Goal: Task Accomplishment & Management: Use online tool/utility

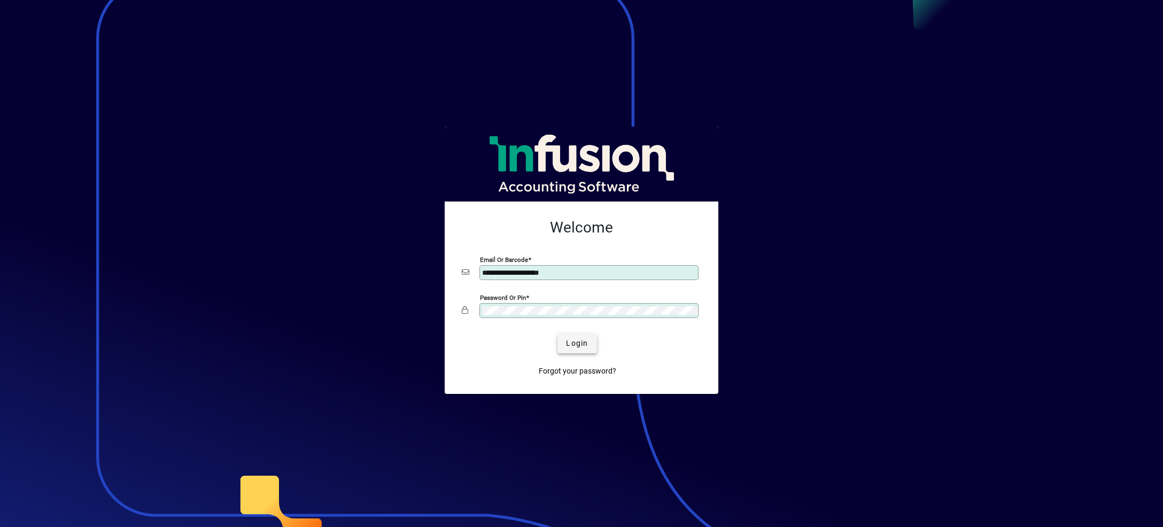
type input "**********"
click at [575, 344] on span "Login" at bounding box center [577, 343] width 22 height 11
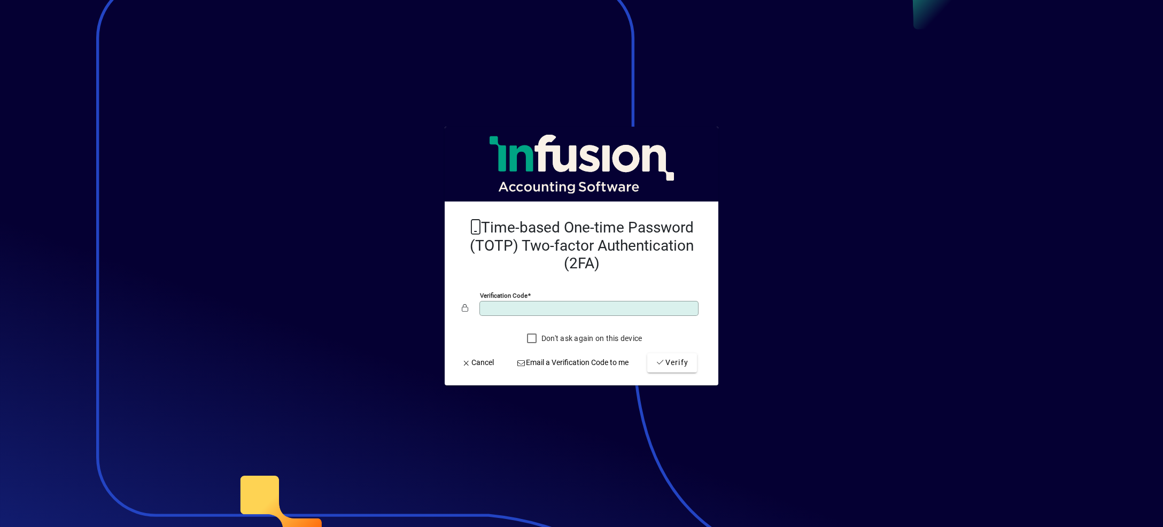
type input "******"
click at [647, 353] on button "Verify" at bounding box center [672, 362] width 50 height 19
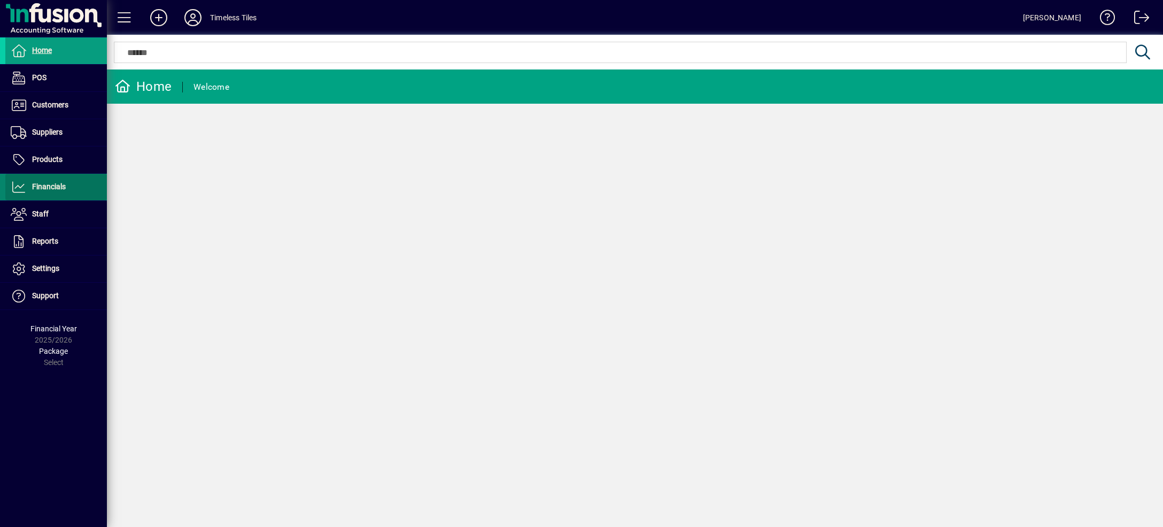
click at [55, 195] on span at bounding box center [56, 187] width 102 height 26
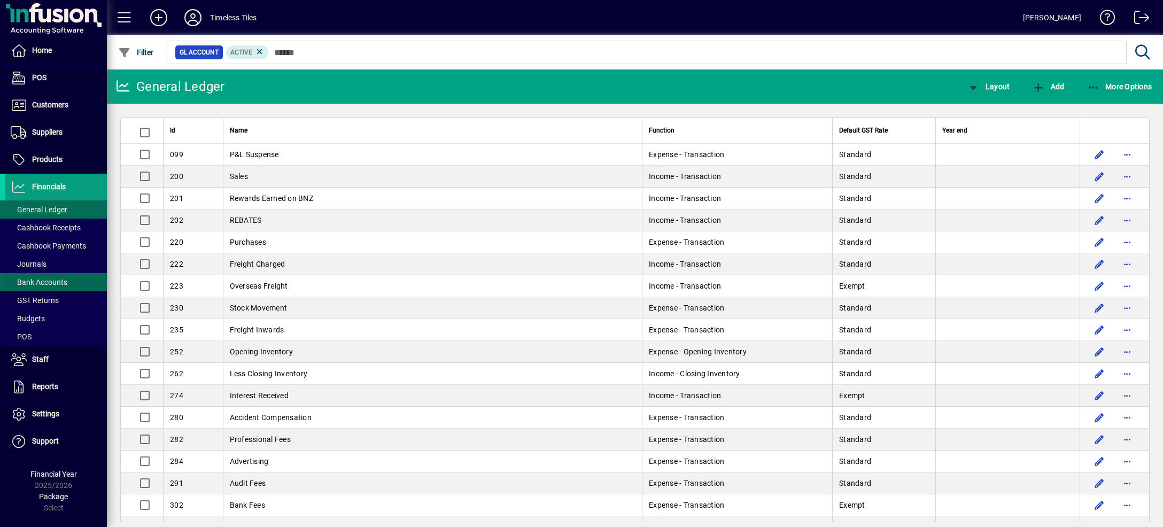
click at [60, 280] on span "Bank Accounts" at bounding box center [39, 282] width 57 height 9
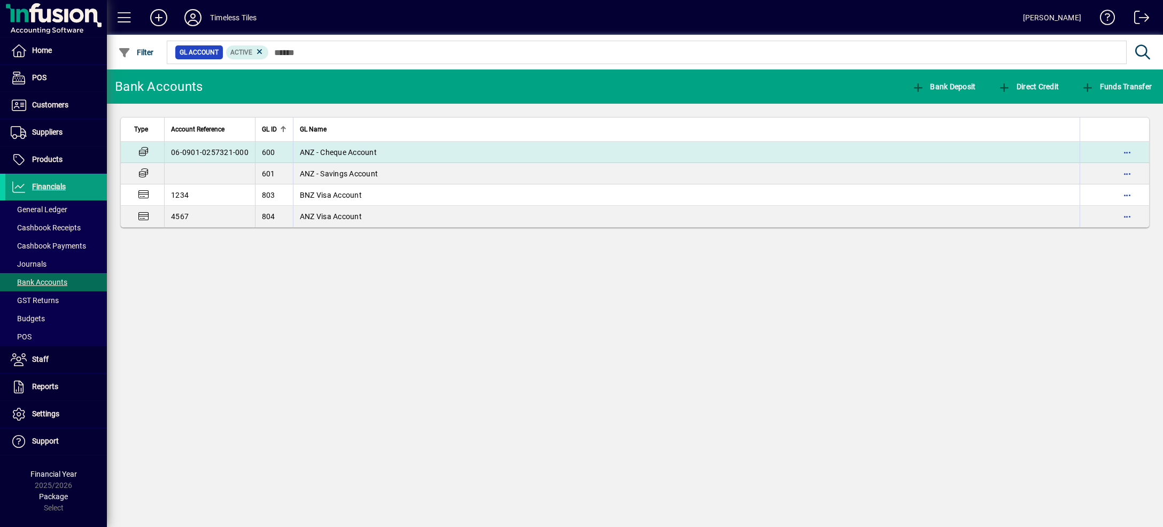
click at [344, 155] on span "ANZ - Cheque Account" at bounding box center [338, 152] width 77 height 9
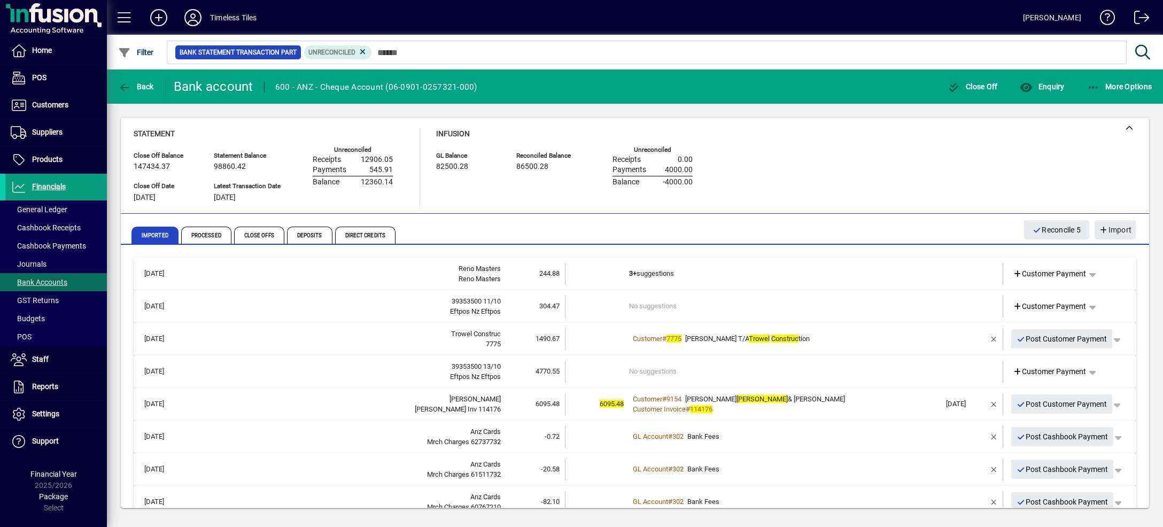
click at [824, 259] on mat-expansion-panel-header "13/10/2025 Reno Masters Reno Masters 244.88 3+ suggestions Customer Payment" at bounding box center [635, 274] width 1003 height 33
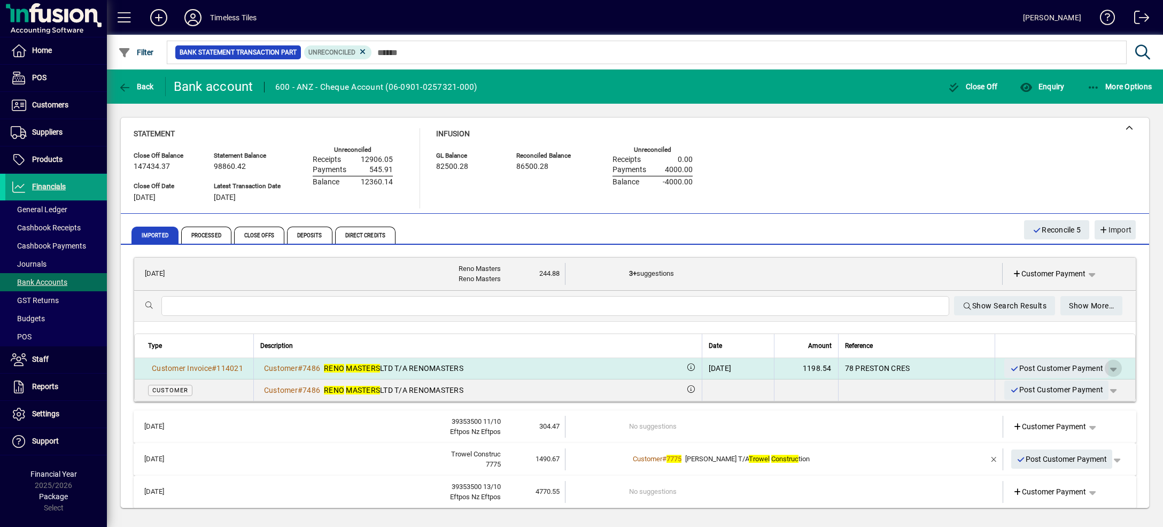
click at [1100, 365] on span "button" at bounding box center [1113, 368] width 26 height 26
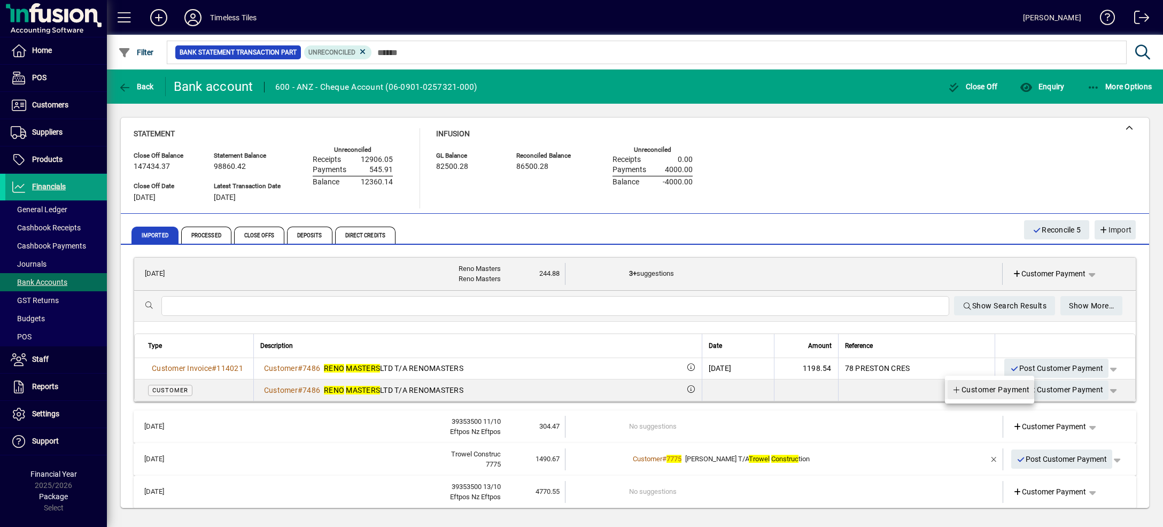
click at [1013, 389] on span "Customer Payment" at bounding box center [991, 389] width 78 height 13
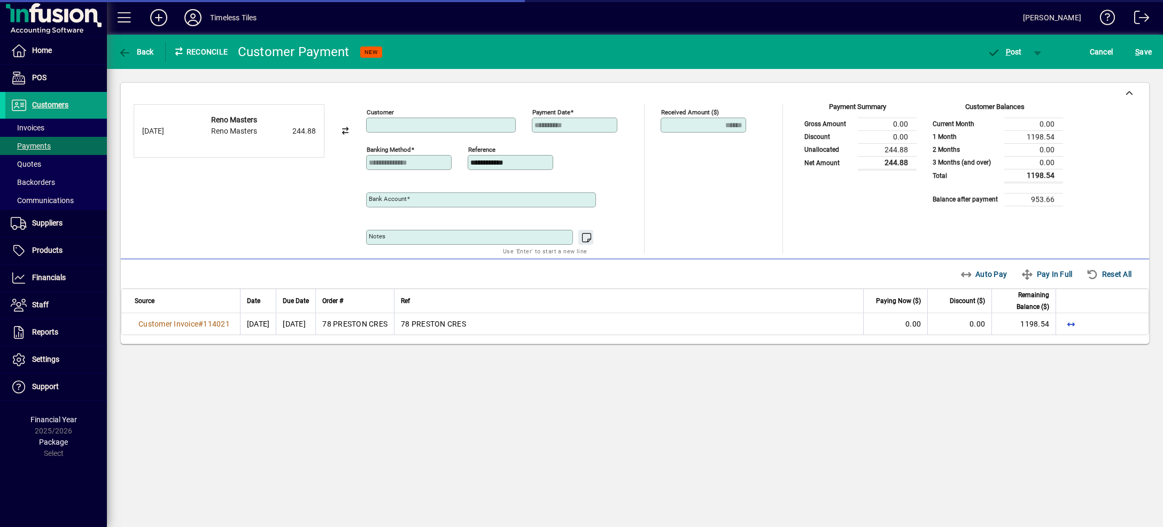
type input "**********"
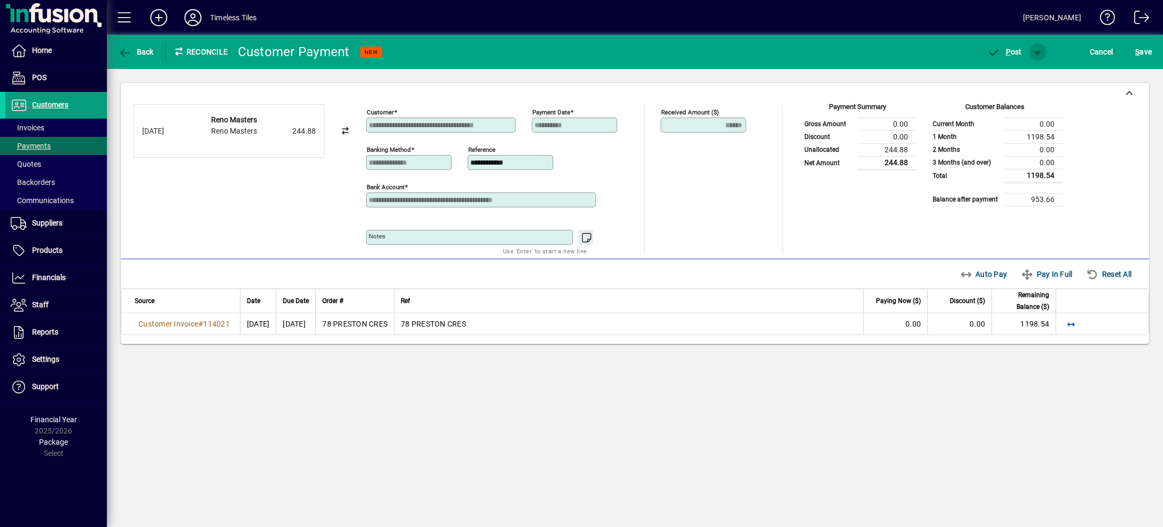
click at [1032, 55] on span "button" at bounding box center [1038, 52] width 26 height 26
click at [1035, 406] on div at bounding box center [581, 263] width 1163 height 527
click at [983, 280] on span "Auto Pay" at bounding box center [984, 274] width 48 height 17
click at [1036, 50] on span "button" at bounding box center [1038, 52] width 26 height 26
click at [1011, 73] on span "P ost & Email" at bounding box center [999, 74] width 66 height 9
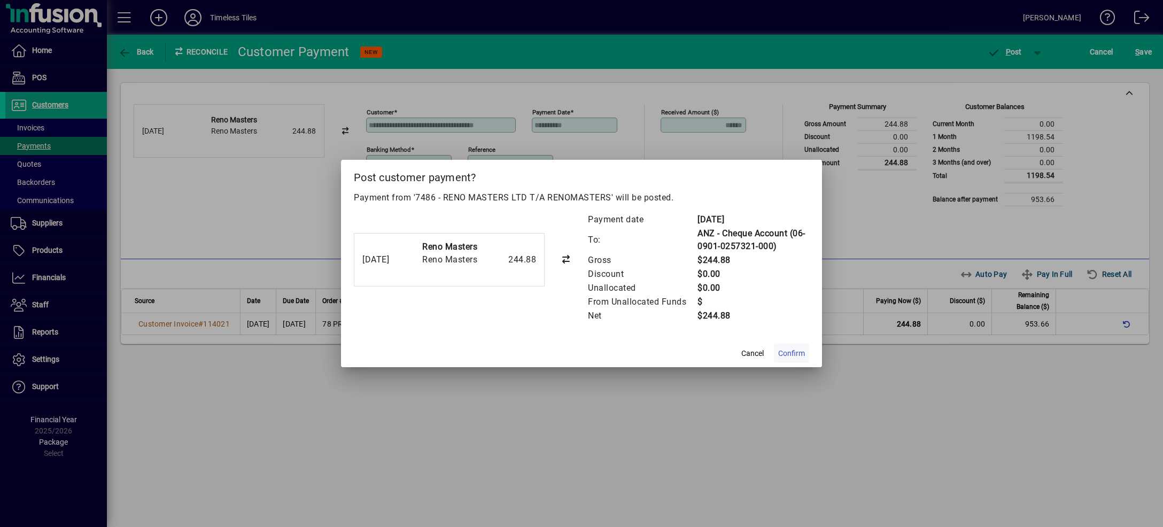
click at [793, 357] on span "Confirm" at bounding box center [791, 353] width 27 height 11
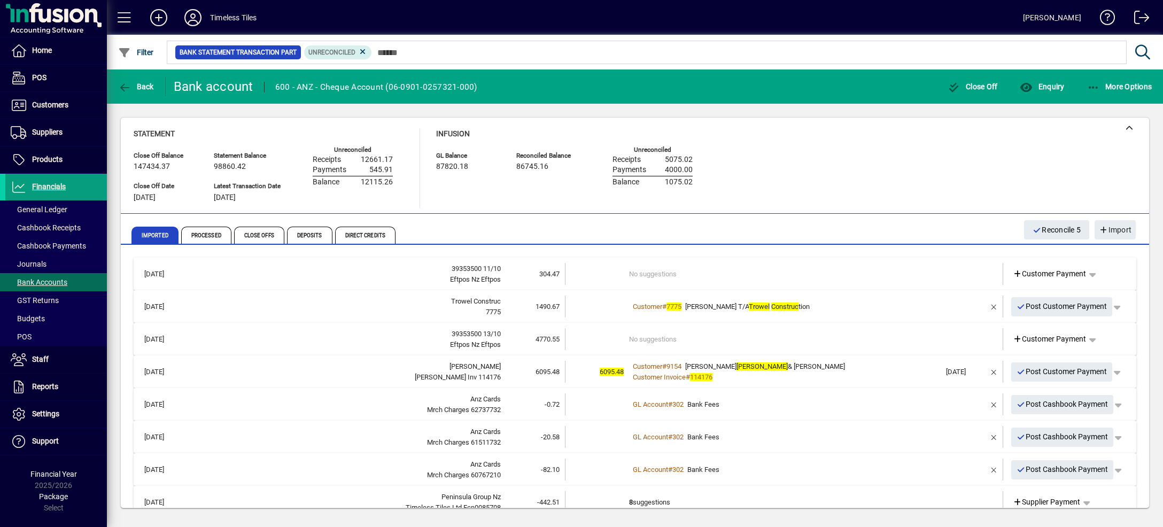
click at [743, 266] on td "No suggestions" at bounding box center [785, 274] width 312 height 22
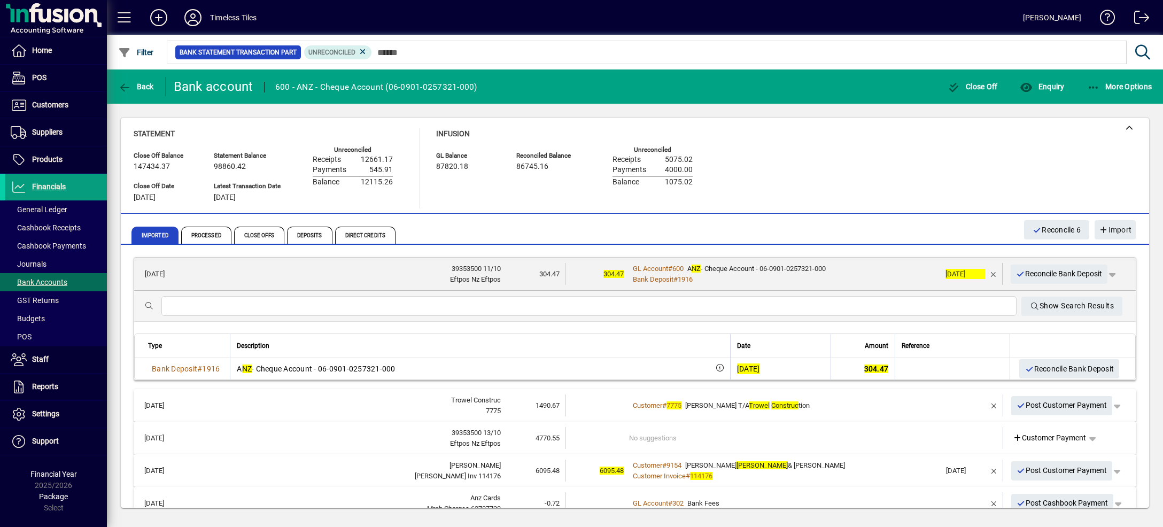
click at [1024, 276] on icon "button" at bounding box center [1021, 273] width 10 height 7
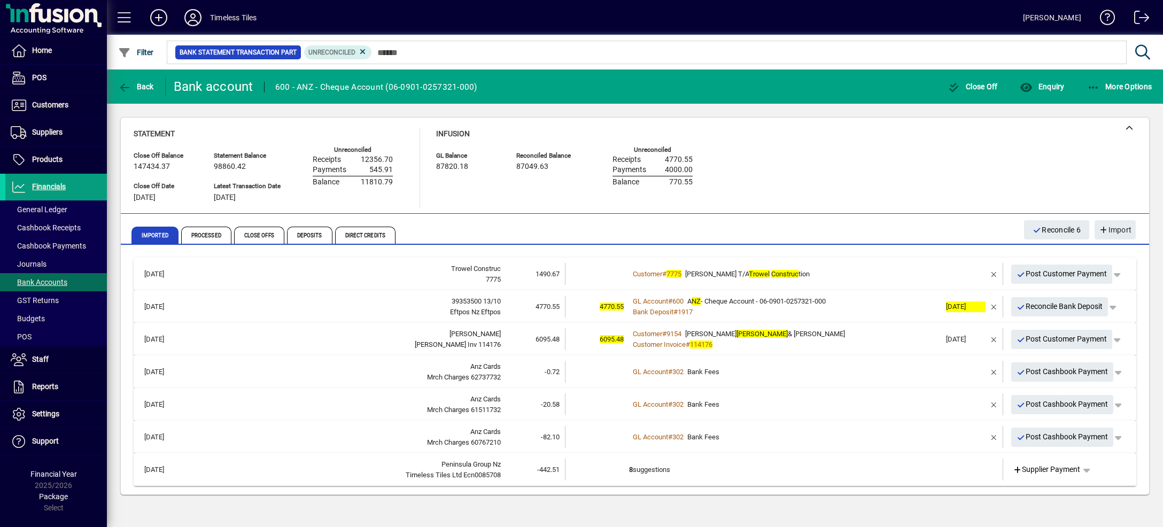
click at [858, 265] on td "Customer # 7775 MATT BUTLER T/A Trowel Construc tion" at bounding box center [785, 274] width 312 height 22
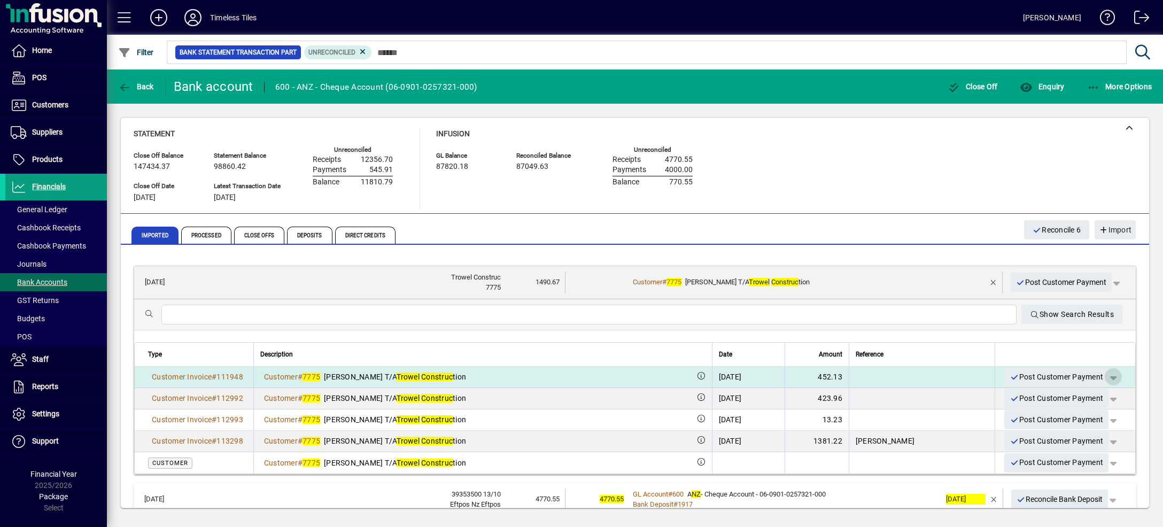
click at [1100, 375] on span "button" at bounding box center [1113, 377] width 26 height 26
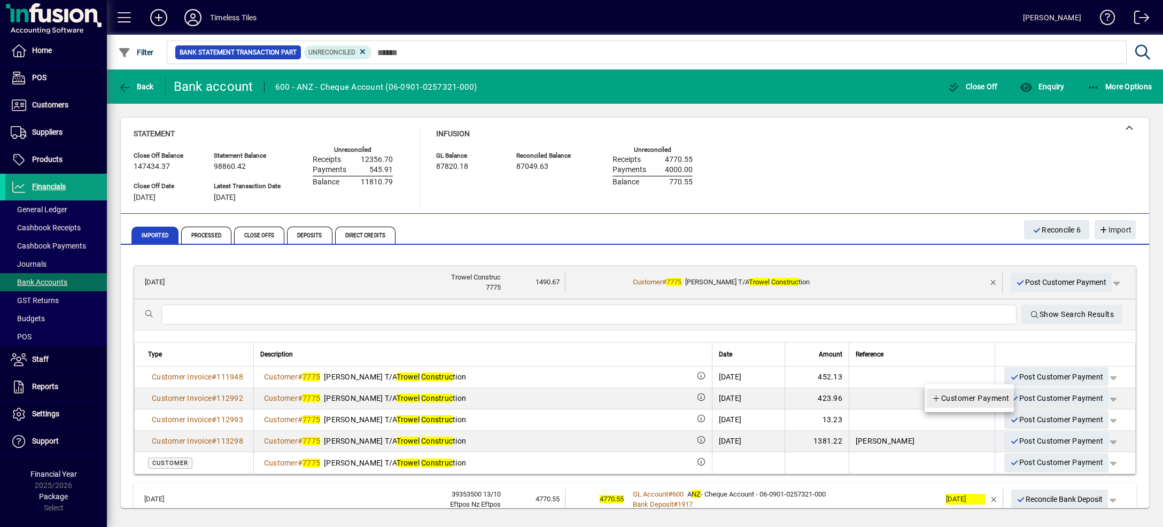
click at [994, 393] on span "Customer Payment" at bounding box center [971, 398] width 78 height 13
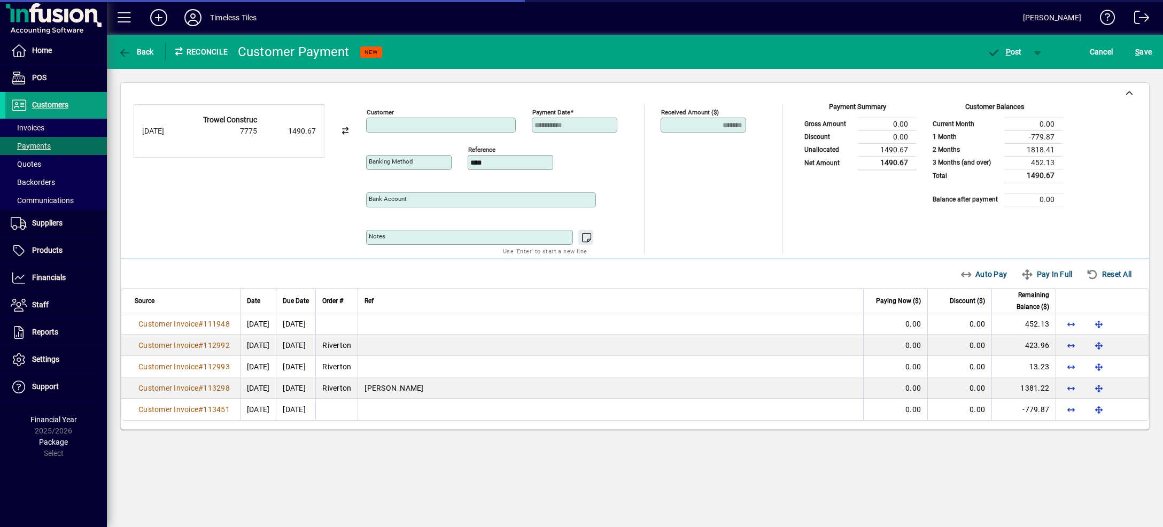
type input "**********"
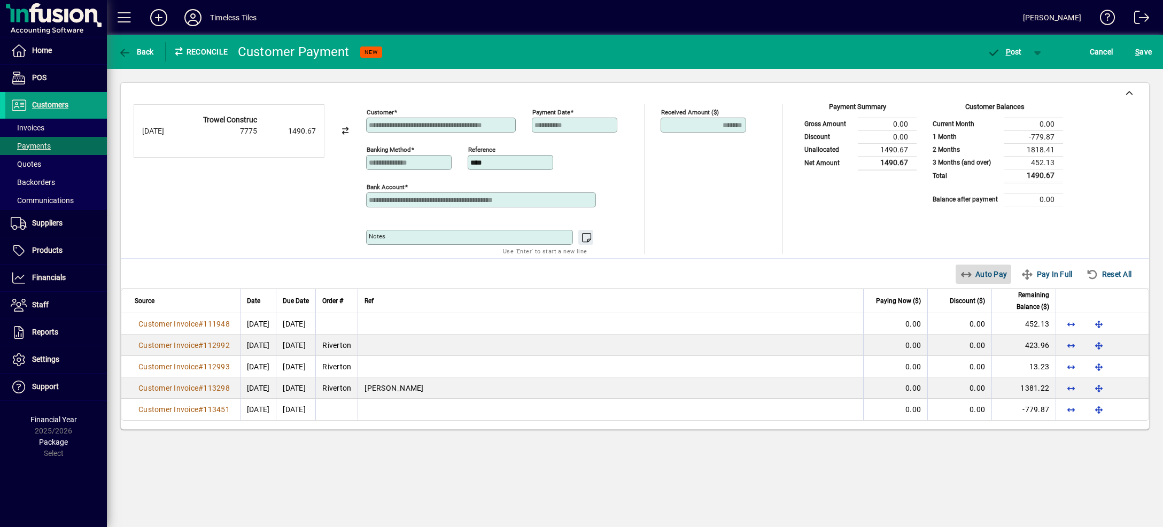
click at [960, 274] on icon "button" at bounding box center [966, 274] width 13 height 11
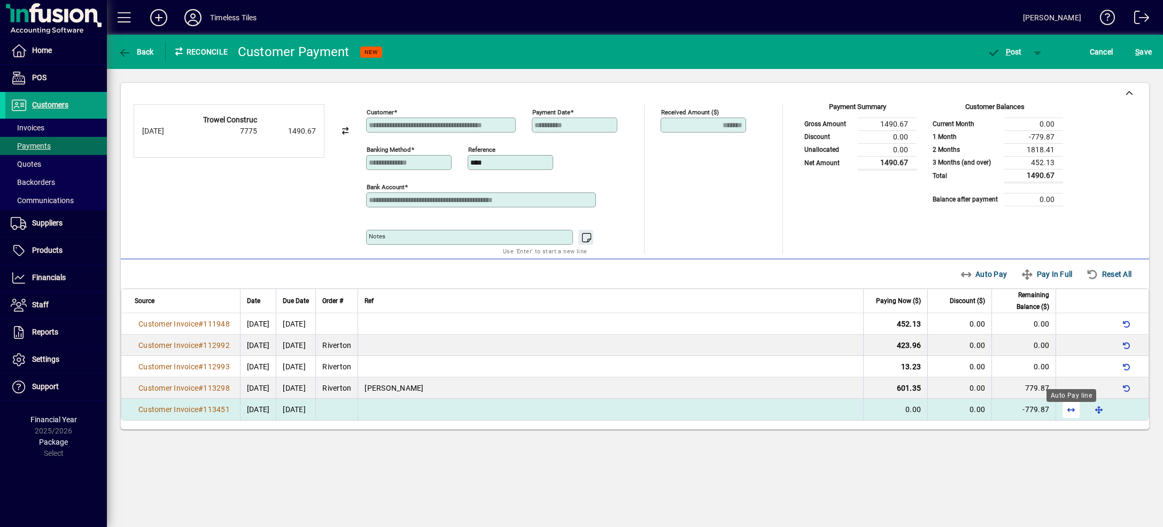
click at [1068, 418] on span "button" at bounding box center [1071, 410] width 26 height 26
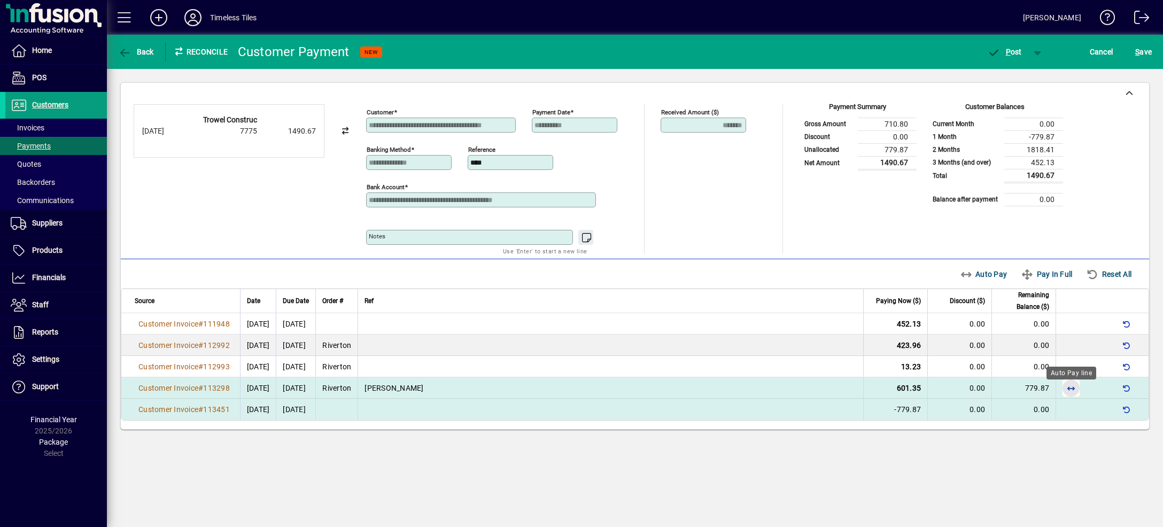
click at [1071, 396] on span "button" at bounding box center [1071, 388] width 26 height 26
click at [1039, 49] on span "button" at bounding box center [1038, 52] width 26 height 26
click at [1029, 70] on span "P ost & Email" at bounding box center [999, 74] width 66 height 9
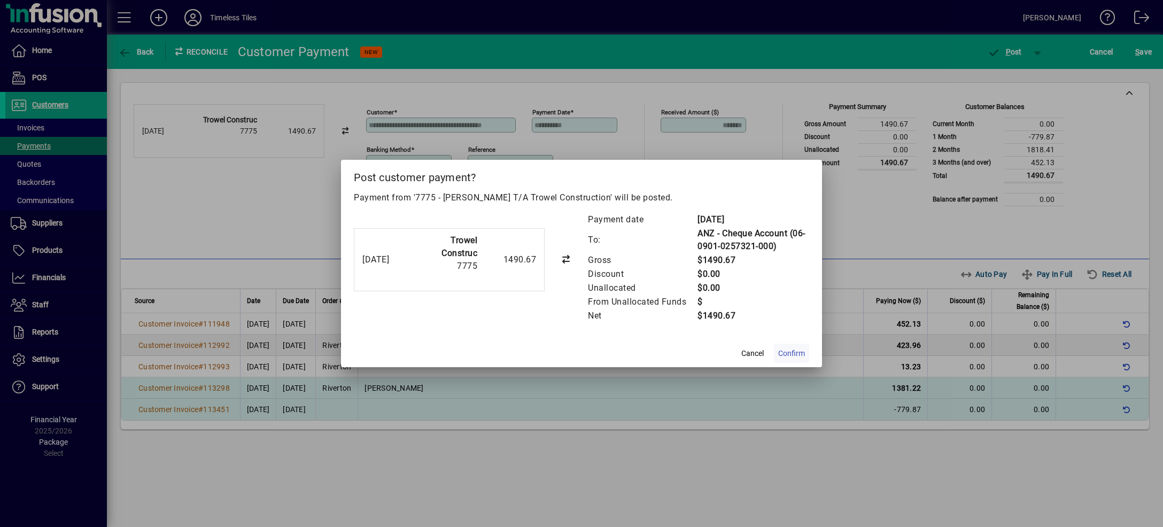
click at [803, 358] on span "Confirm" at bounding box center [791, 353] width 27 height 11
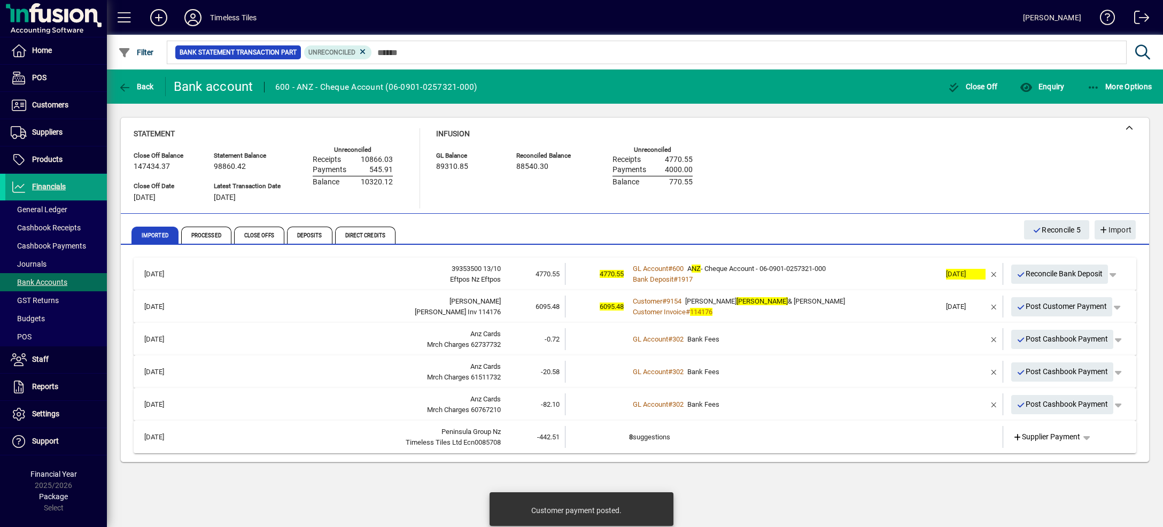
click at [1027, 276] on span "Reconcile Bank Deposit" at bounding box center [1060, 274] width 87 height 18
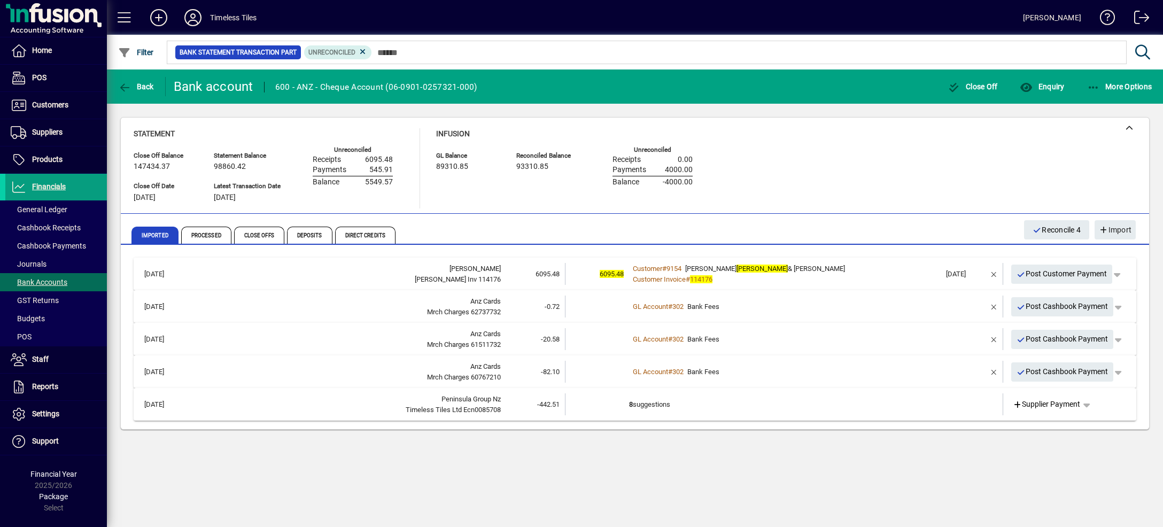
click at [908, 268] on div "Customer # 9154 JENNY GOSNEY & ANDREW WILLS" at bounding box center [785, 268] width 312 height 11
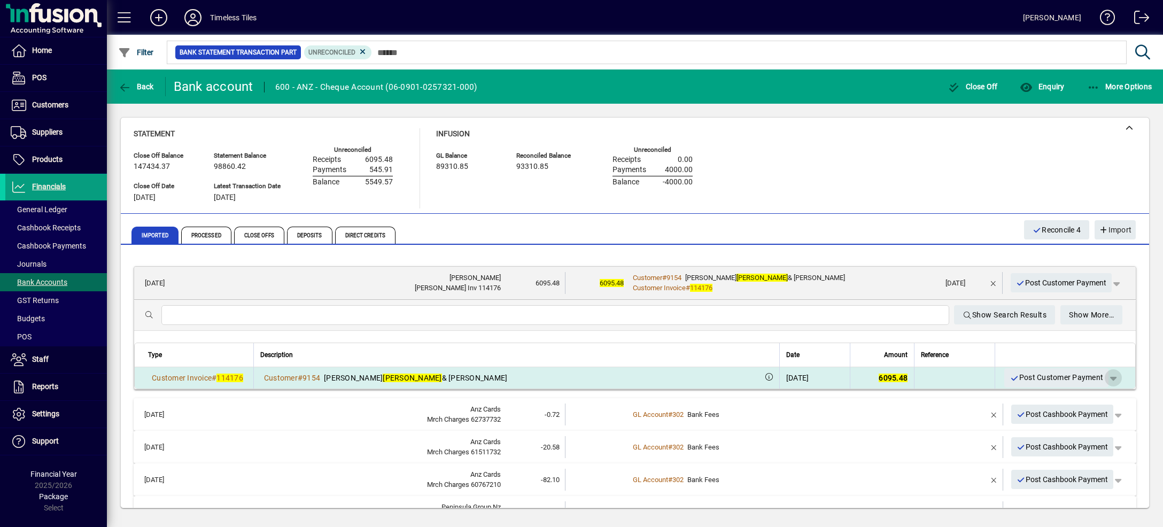
click at [1100, 378] on span "button" at bounding box center [1113, 378] width 26 height 26
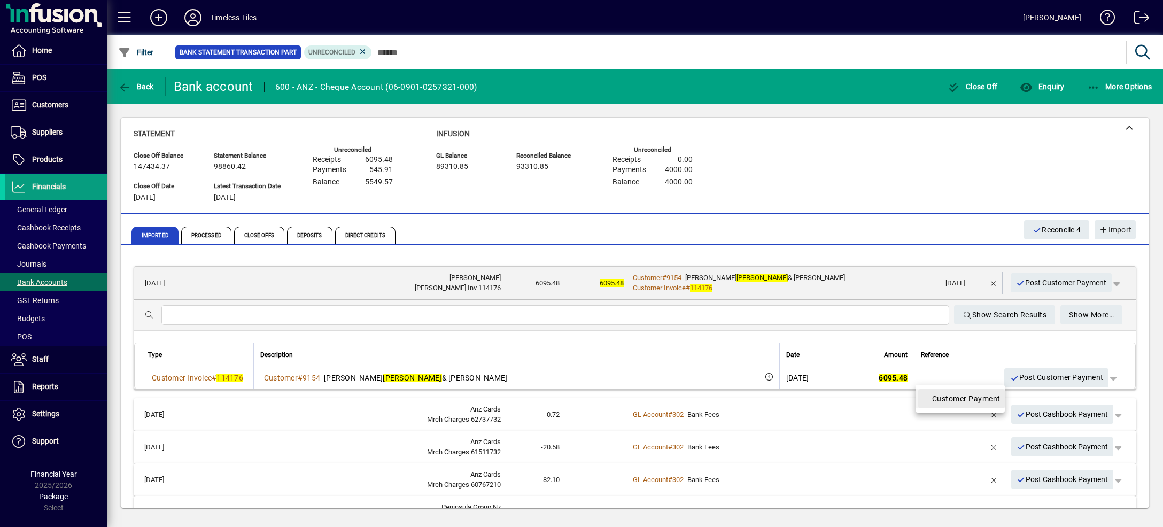
click at [984, 401] on span "Customer Payment" at bounding box center [962, 398] width 78 height 13
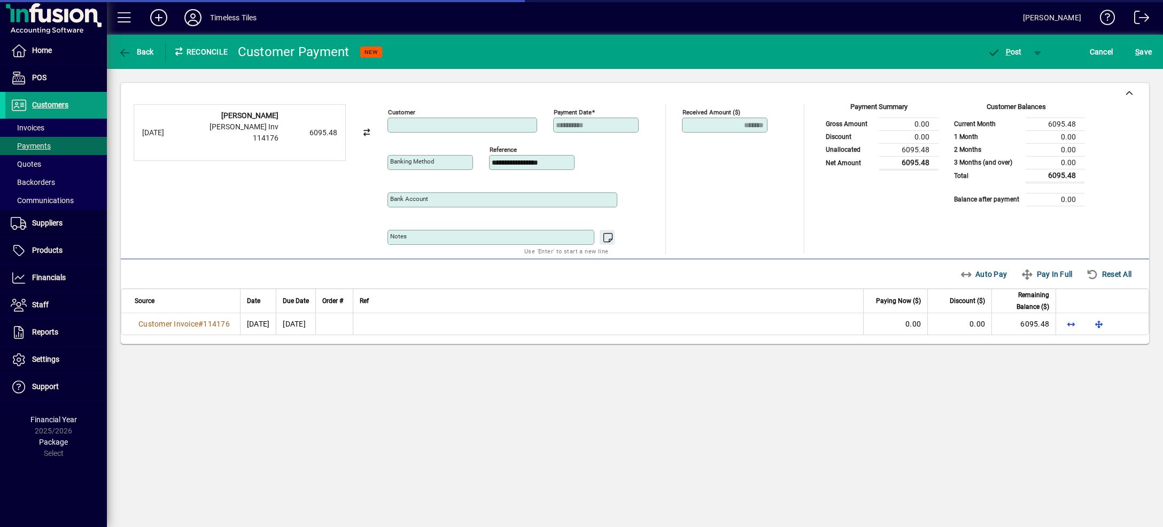
type input "**********"
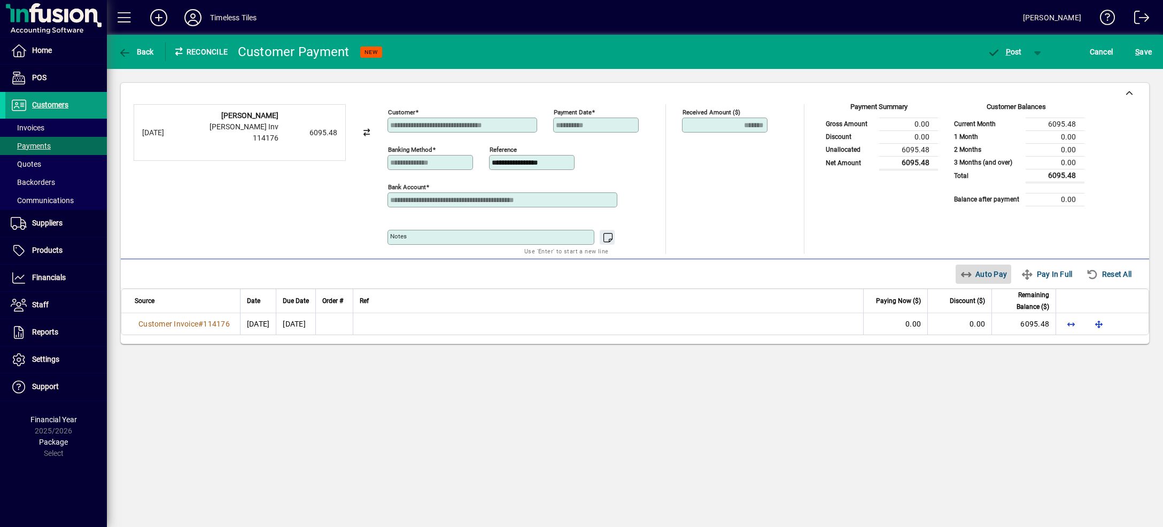
click at [973, 276] on span "Auto Pay" at bounding box center [984, 274] width 48 height 17
click at [1040, 51] on span "button" at bounding box center [1038, 52] width 26 height 26
click at [1019, 74] on span "P ost & Email" at bounding box center [999, 74] width 66 height 9
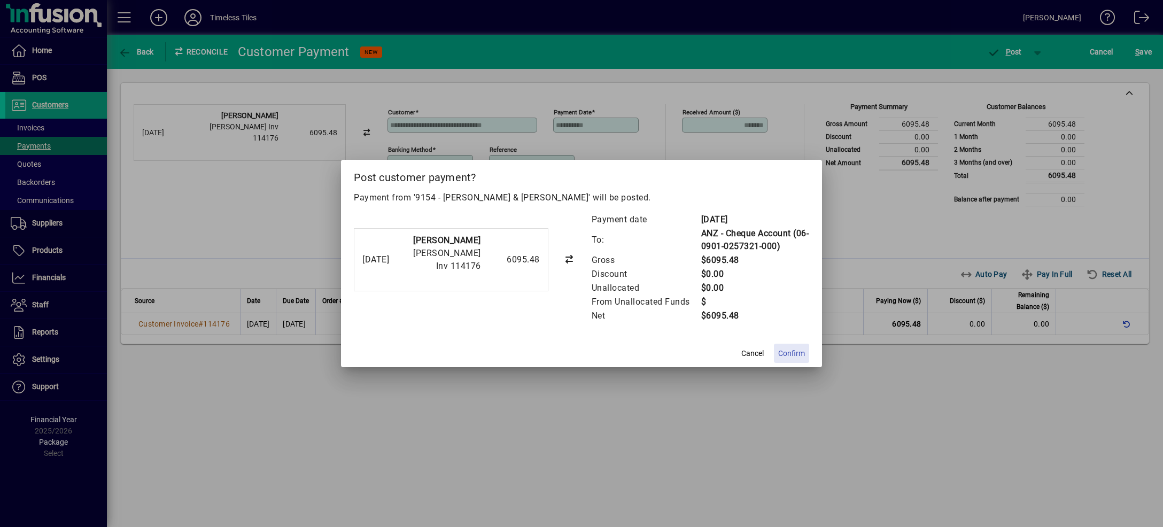
click at [802, 360] on span at bounding box center [791, 353] width 35 height 26
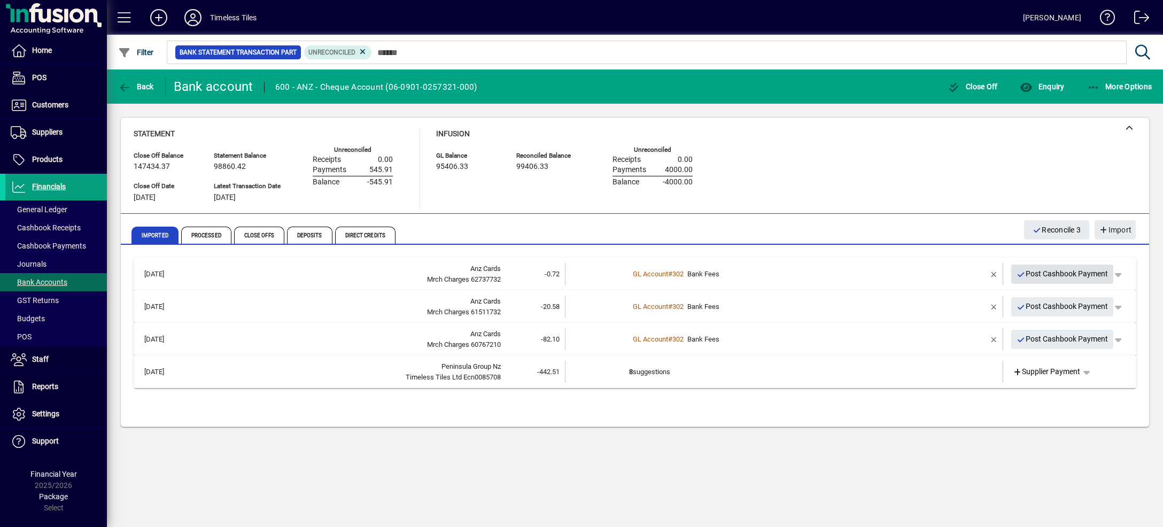
click at [1030, 276] on span "Post Cashbook Payment" at bounding box center [1063, 274] width 92 height 18
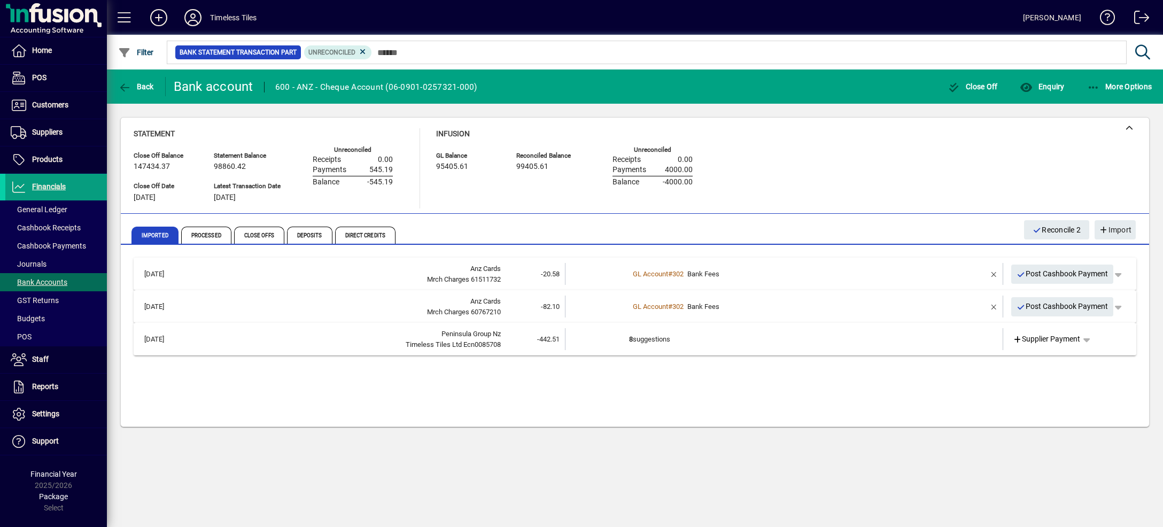
click at [1030, 276] on span "Post Cashbook Payment" at bounding box center [1063, 274] width 92 height 18
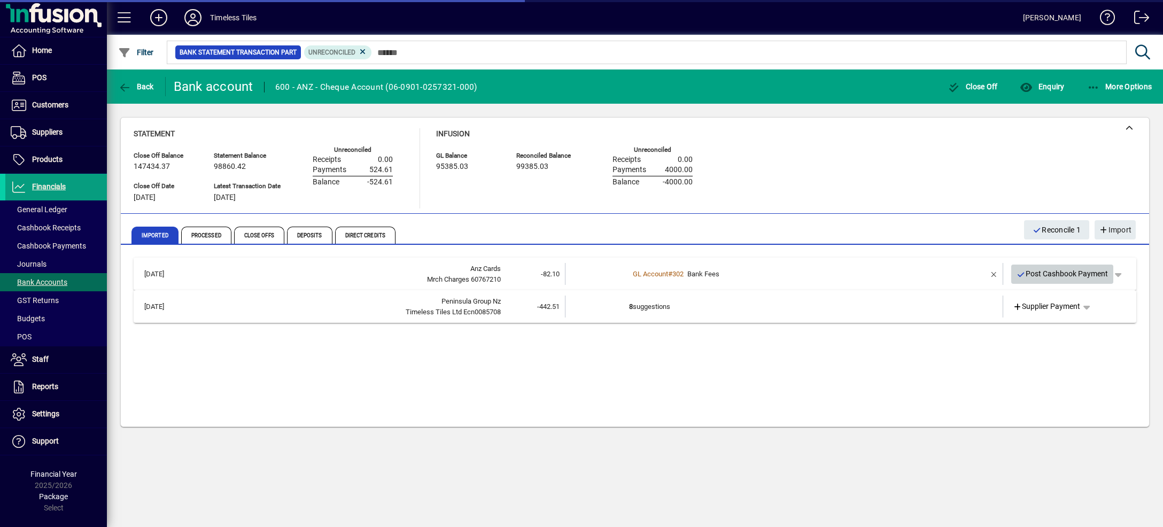
click at [1030, 276] on span "Post Cashbook Payment" at bounding box center [1063, 274] width 92 height 18
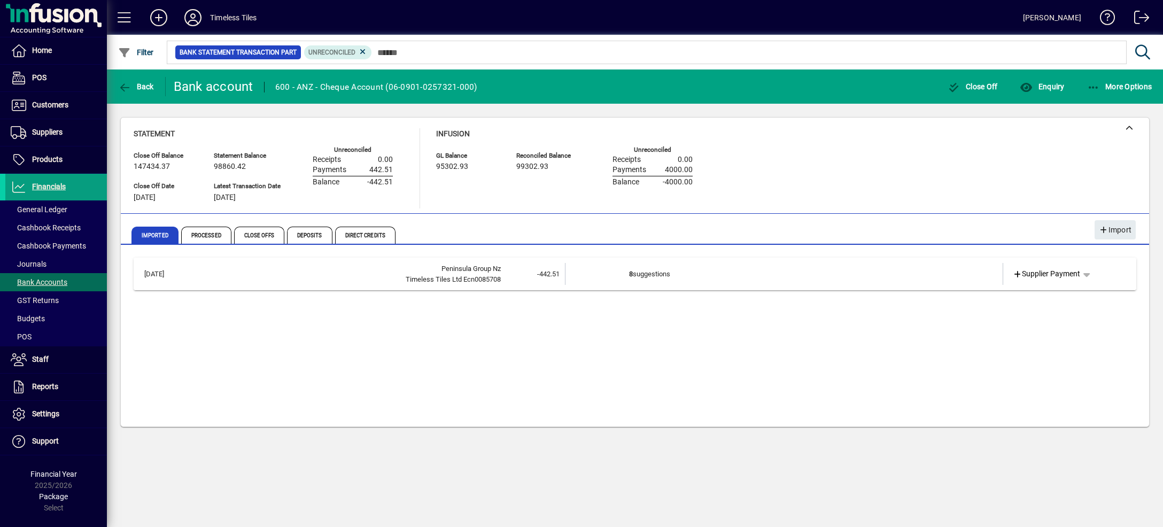
click at [889, 274] on td "8 suggestions" at bounding box center [785, 274] width 312 height 22
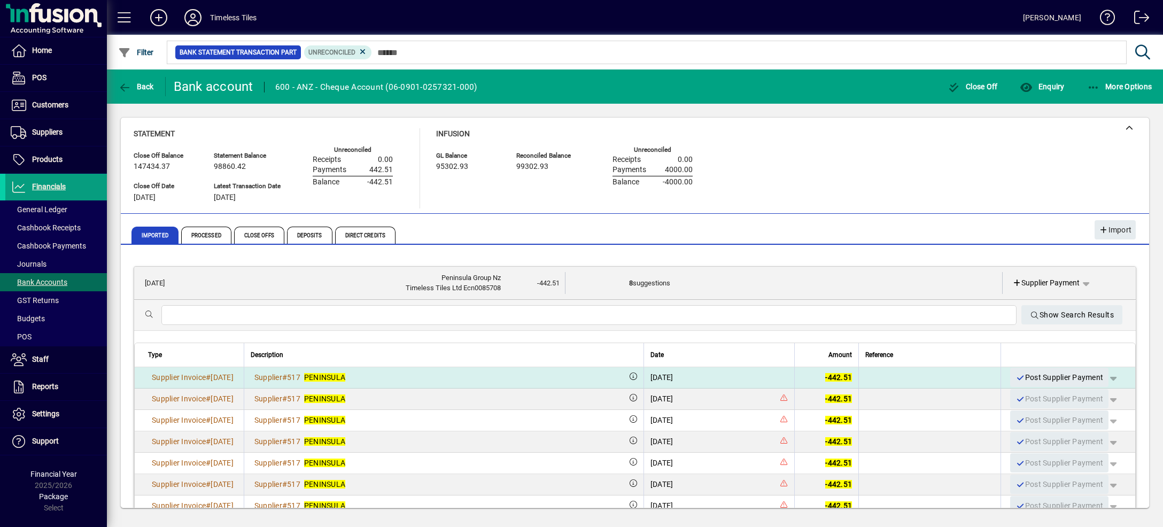
click at [1100, 378] on span "button" at bounding box center [1113, 378] width 26 height 26
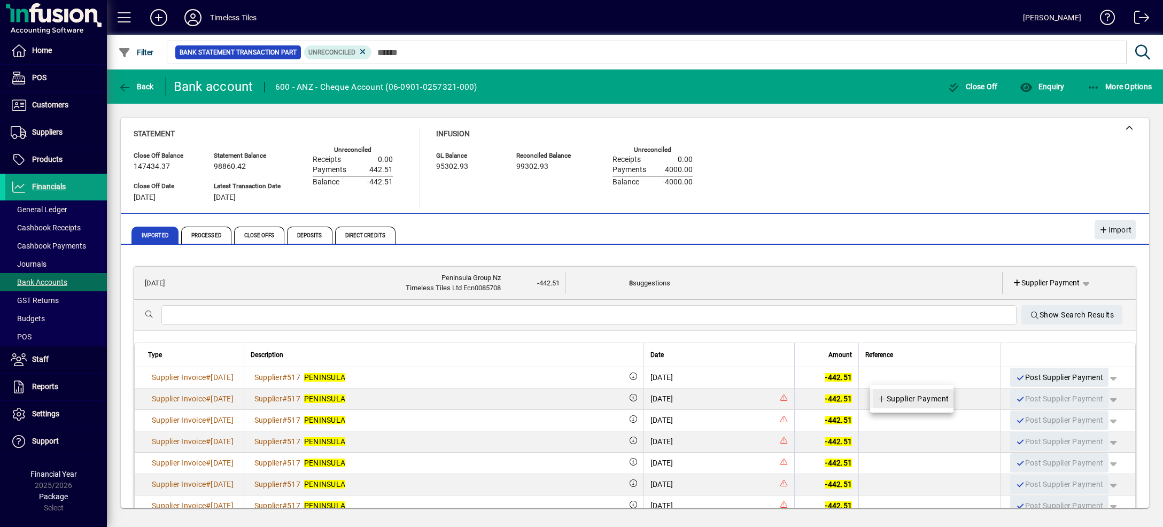
click at [932, 398] on span "Supplier Payment" at bounding box center [913, 398] width 72 height 13
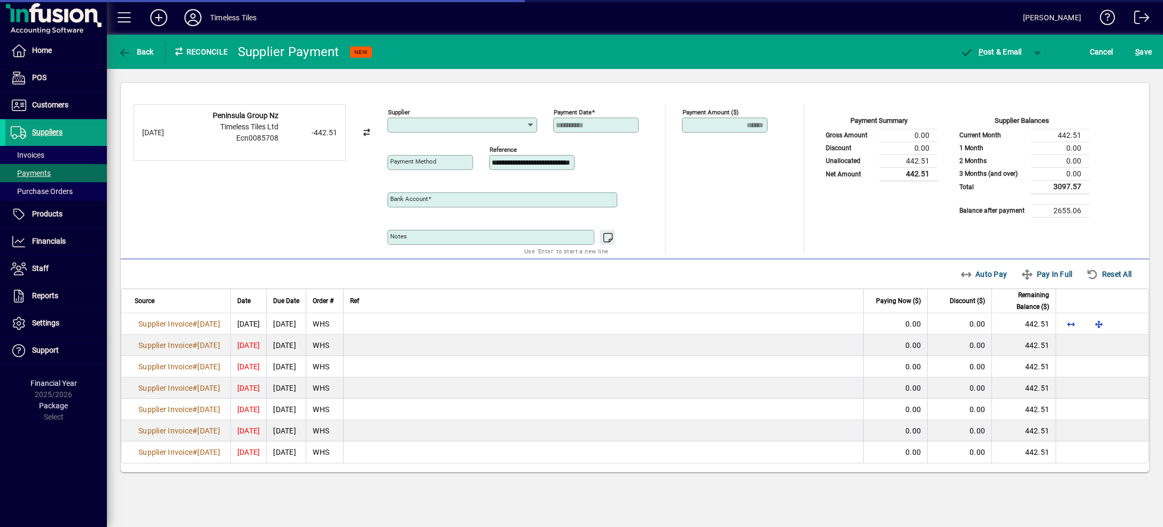
type input "**********"
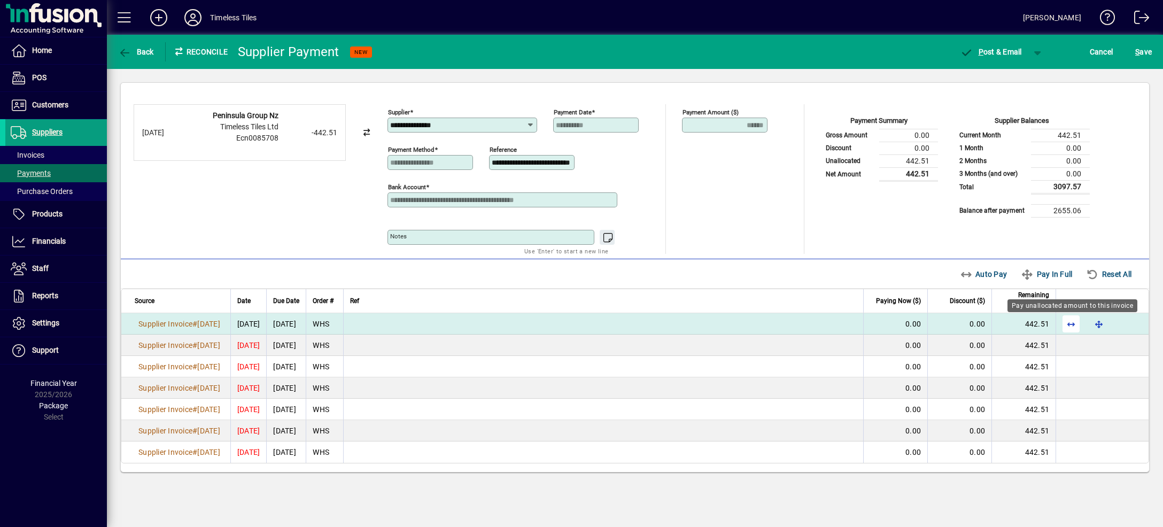
click at [1072, 325] on span "button" at bounding box center [1071, 324] width 26 height 26
click at [1037, 52] on span "button" at bounding box center [1038, 52] width 26 height 26
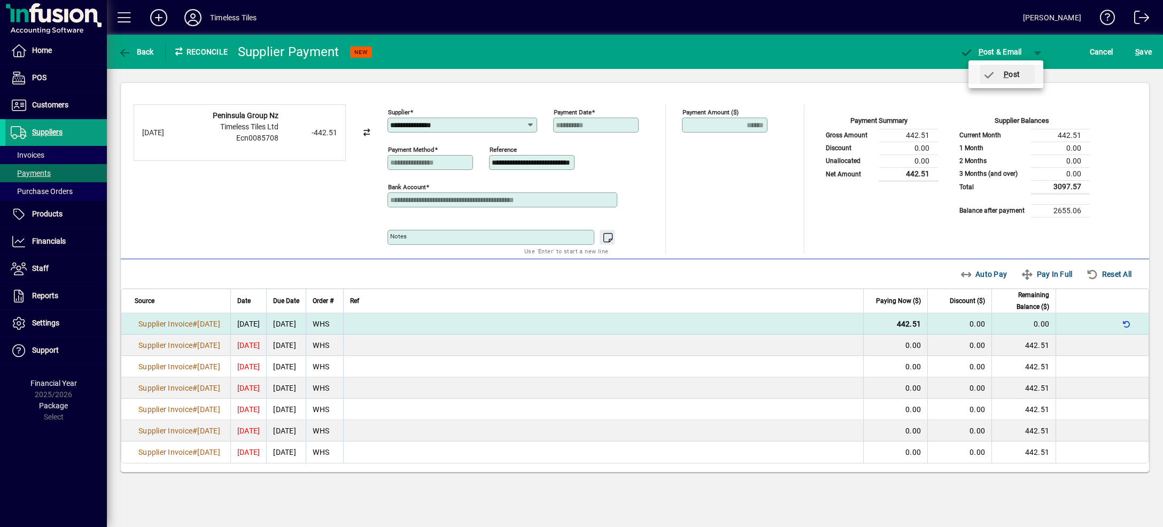
click at [1020, 73] on span "P ost" at bounding box center [1001, 74] width 38 height 9
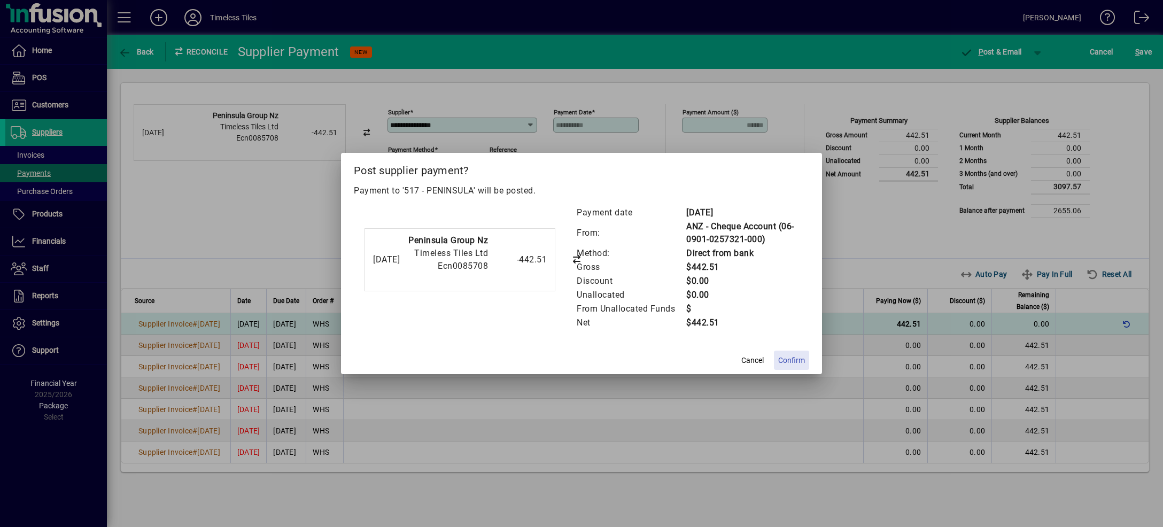
click at [789, 367] on span at bounding box center [791, 360] width 35 height 26
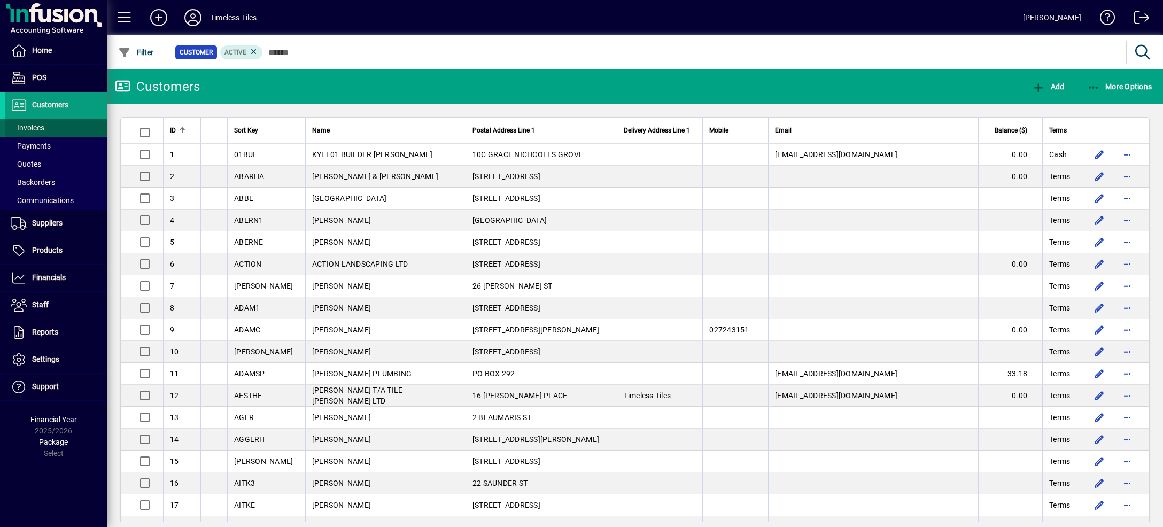
click at [64, 129] on span at bounding box center [56, 128] width 102 height 26
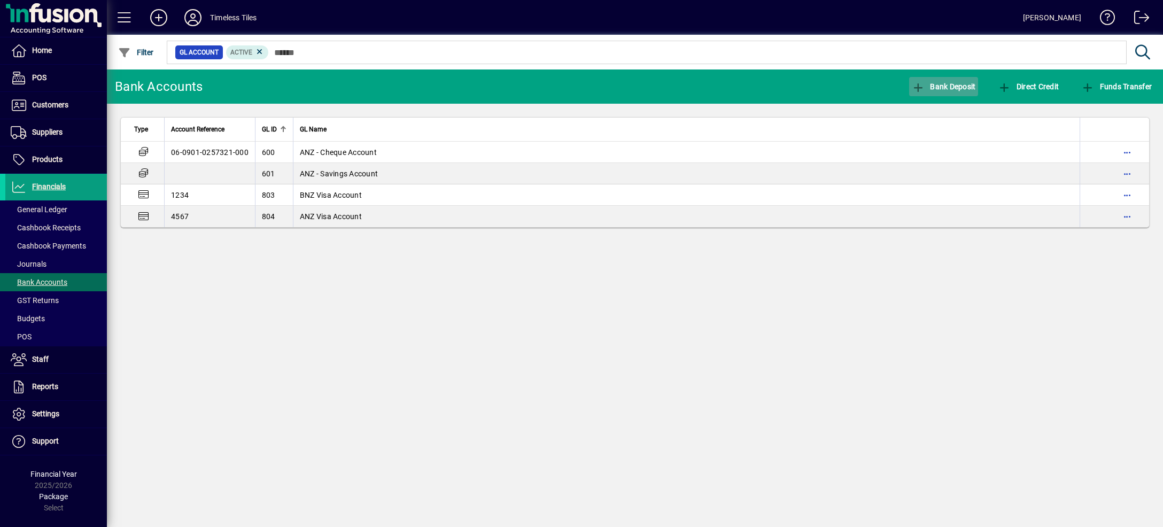
click at [944, 86] on span "Bank Deposit" at bounding box center [944, 86] width 64 height 9
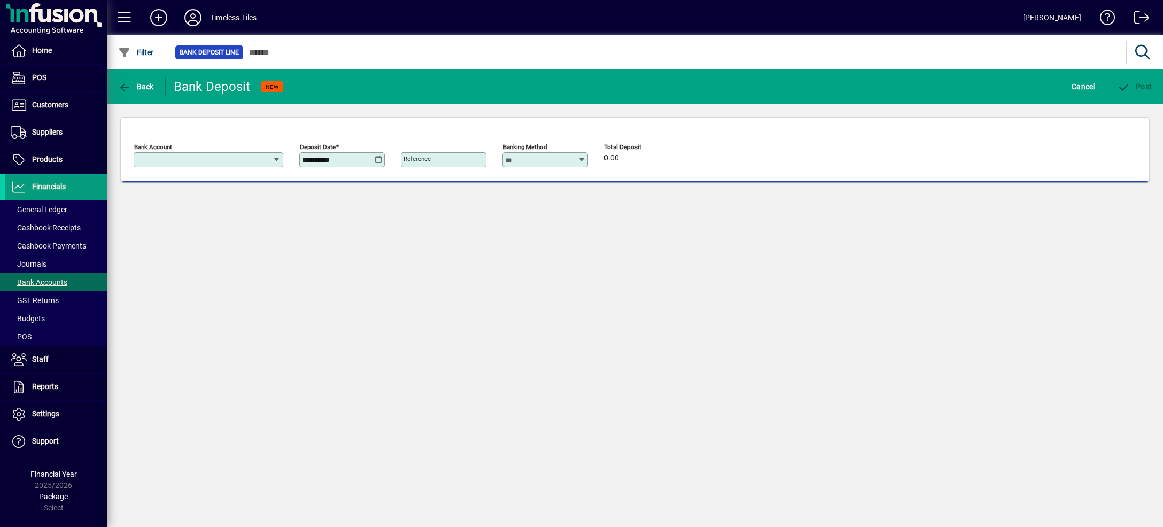
type input "**********"
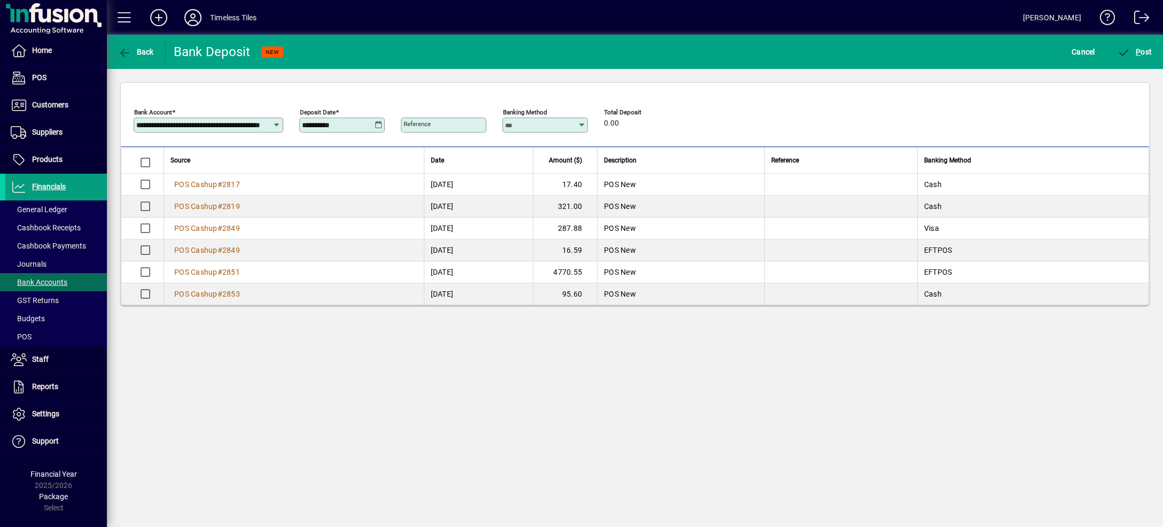
click at [383, 124] on div "**********" at bounding box center [343, 125] width 82 height 9
click at [375, 123] on icon at bounding box center [379, 125] width 8 height 9
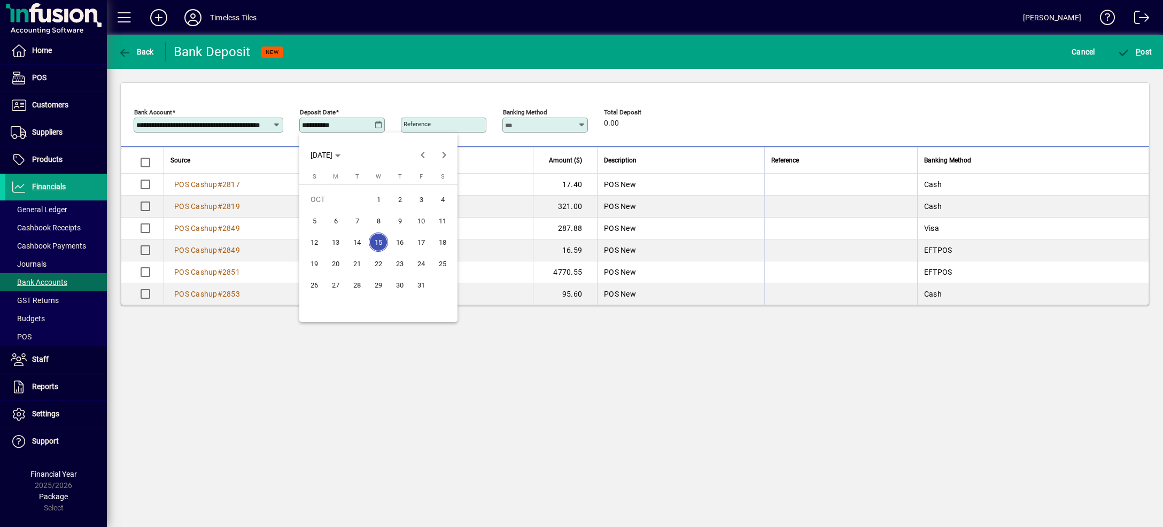
click at [332, 242] on span "13" at bounding box center [335, 241] width 19 height 19
type input "**********"
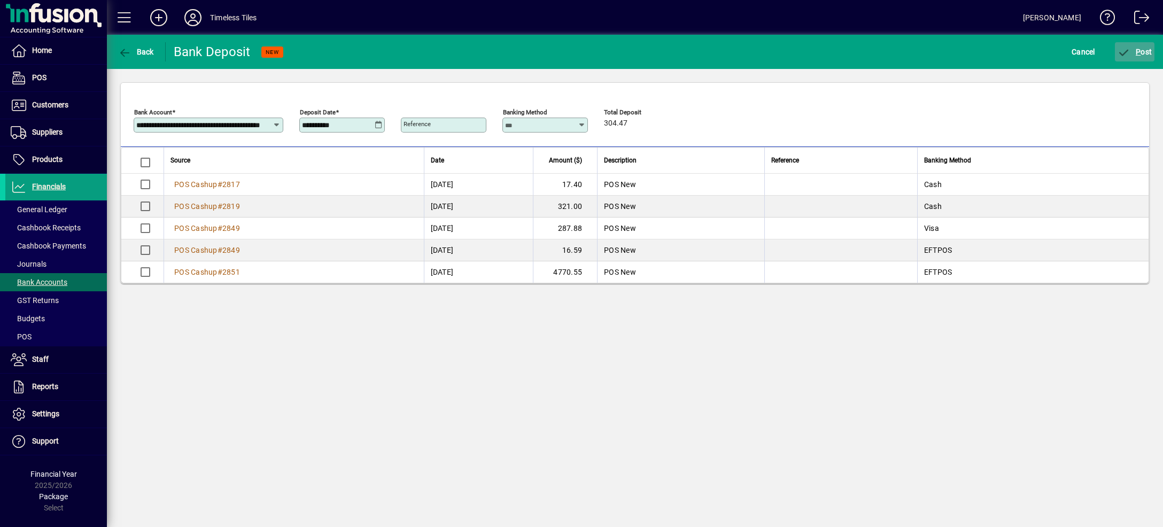
click at [1133, 56] on span "P ost" at bounding box center [1135, 52] width 35 height 9
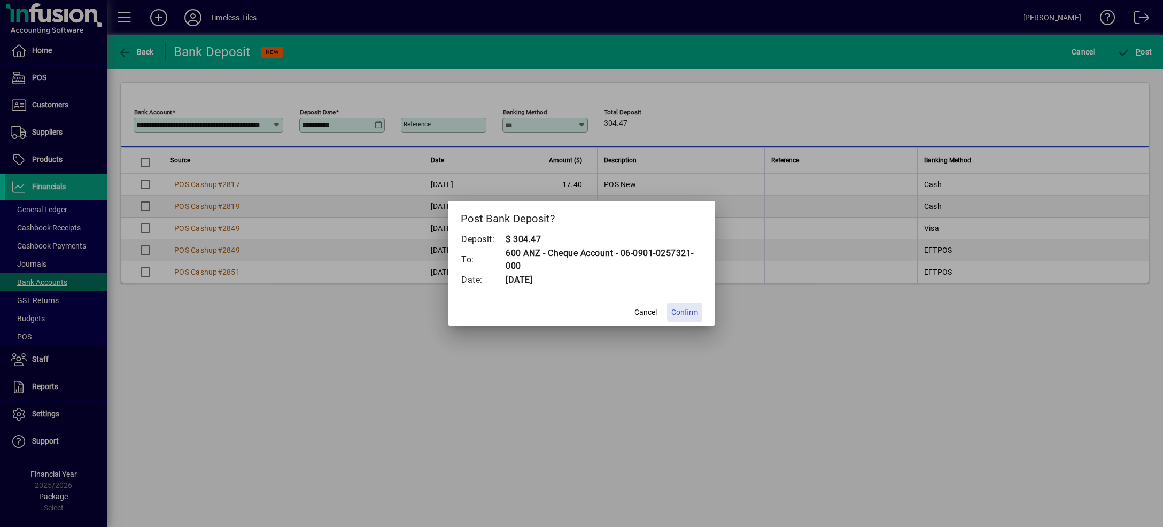
click at [681, 316] on span "Confirm" at bounding box center [684, 312] width 27 height 11
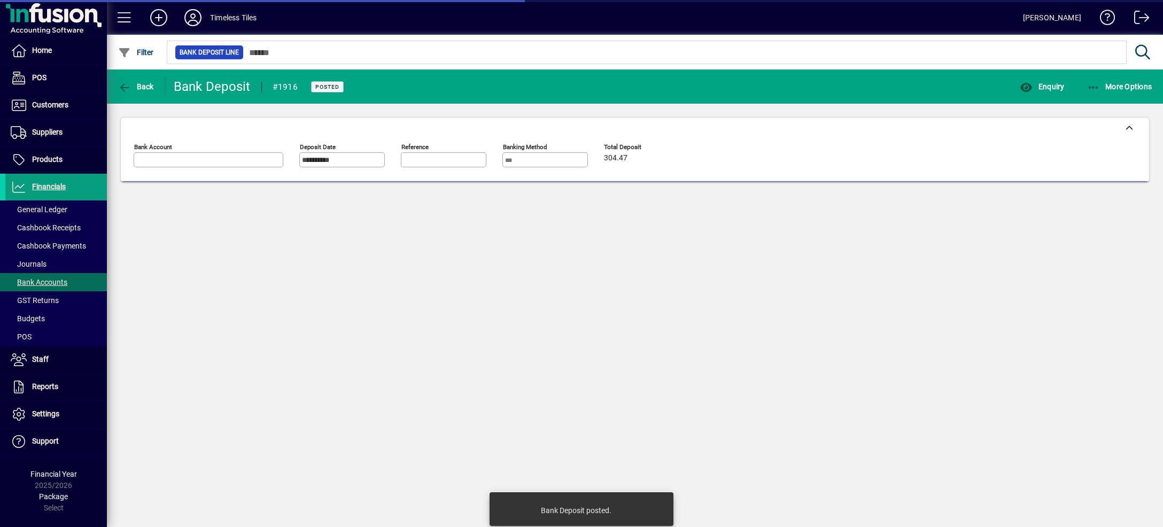
type input "**********"
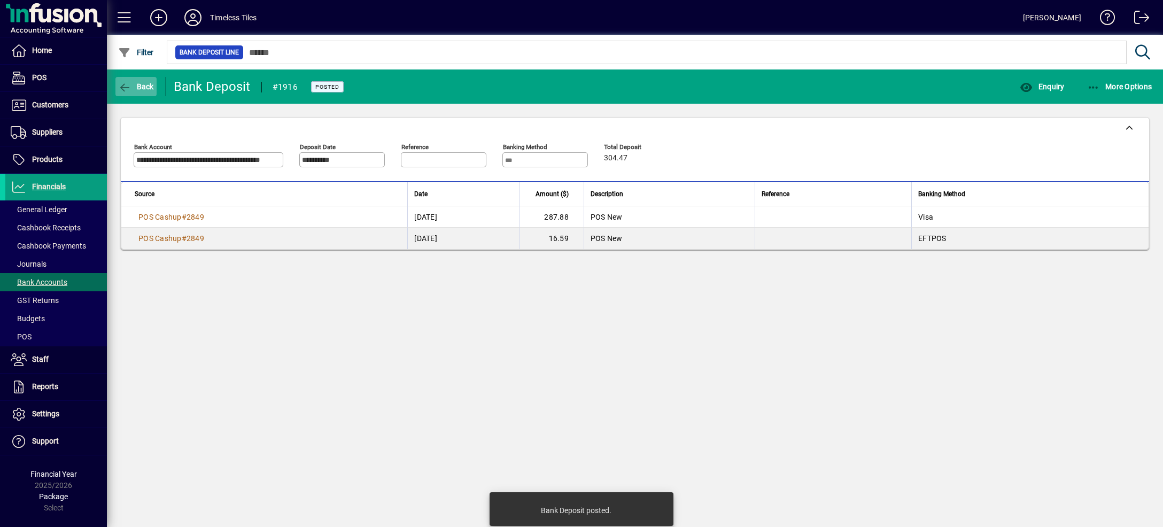
click at [136, 90] on span "Back" at bounding box center [136, 86] width 36 height 9
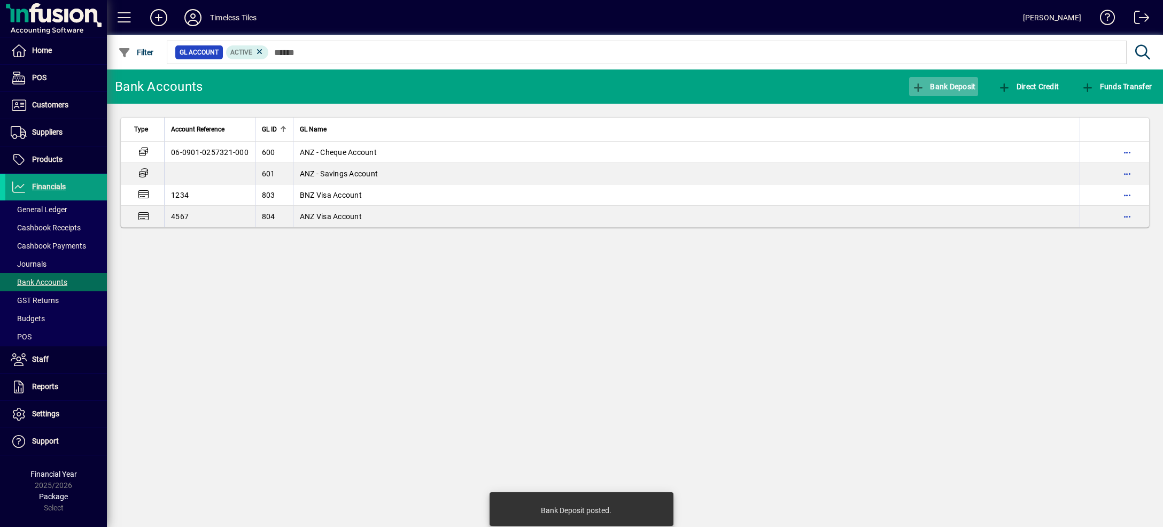
click at [935, 87] on span "Bank Deposit" at bounding box center [944, 86] width 64 height 9
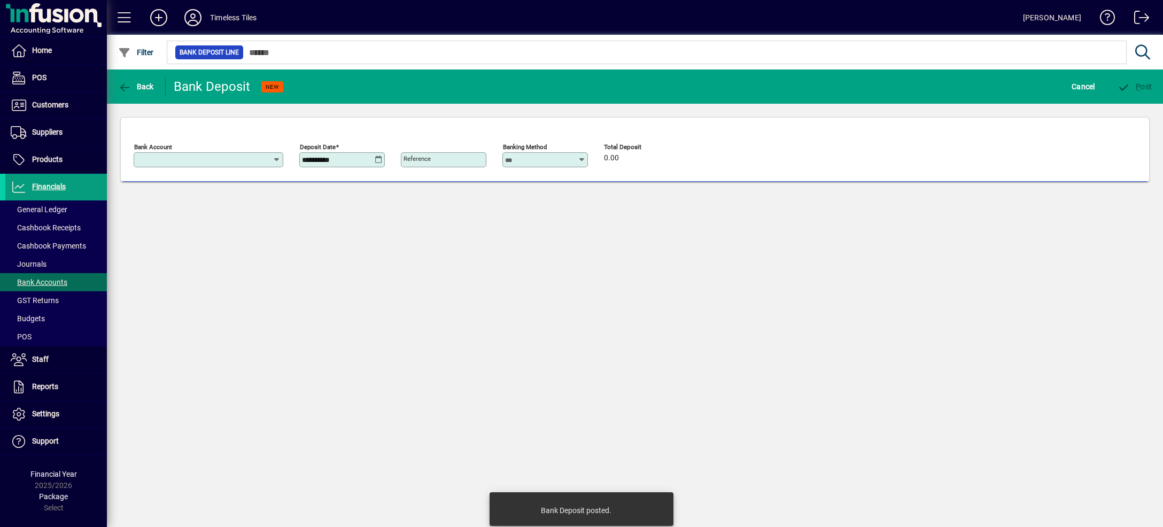
type input "**********"
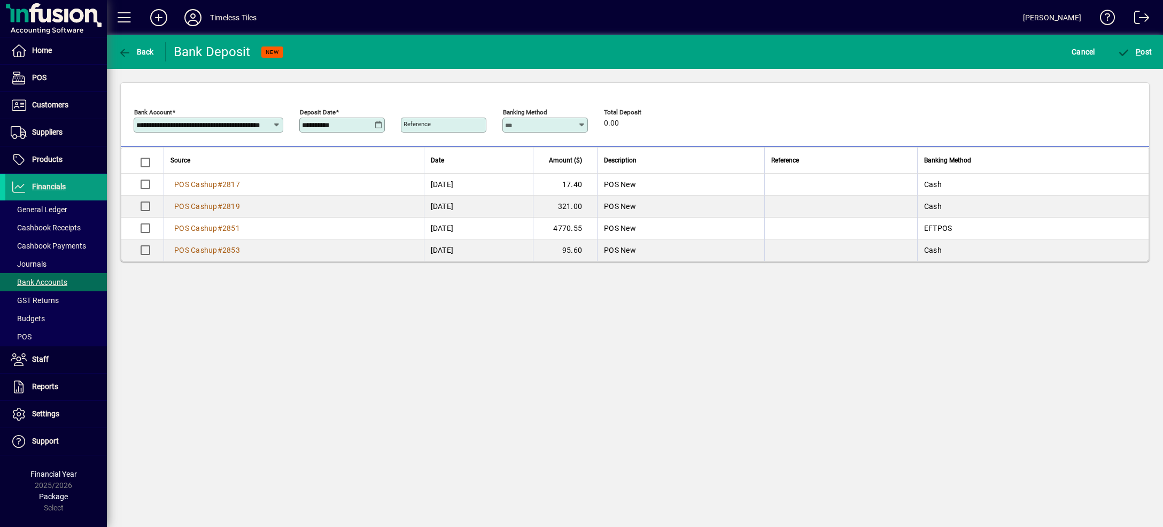
click at [377, 126] on icon at bounding box center [379, 125] width 8 height 9
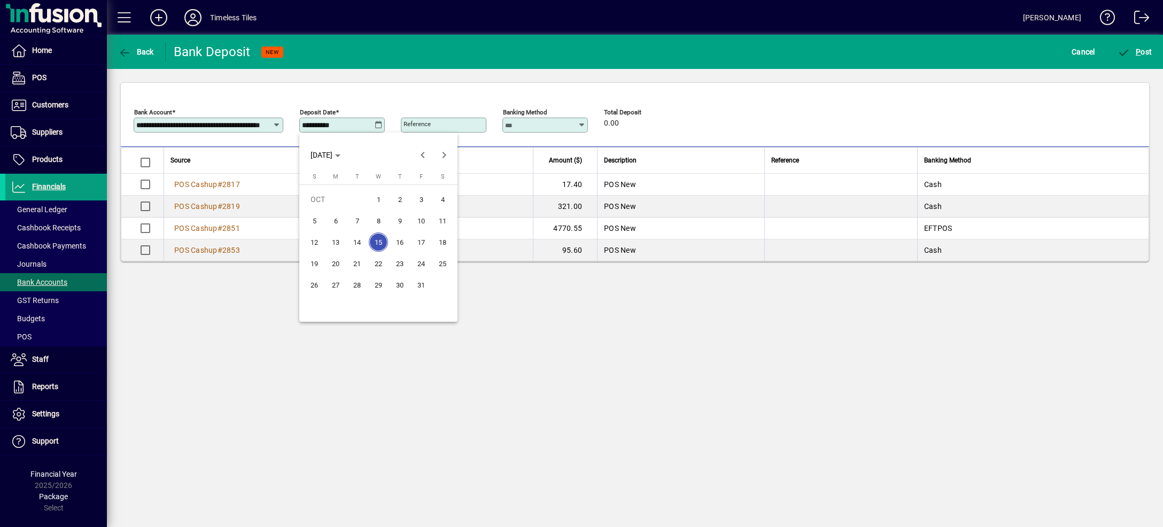
click at [339, 243] on span "13" at bounding box center [335, 241] width 19 height 19
type input "**********"
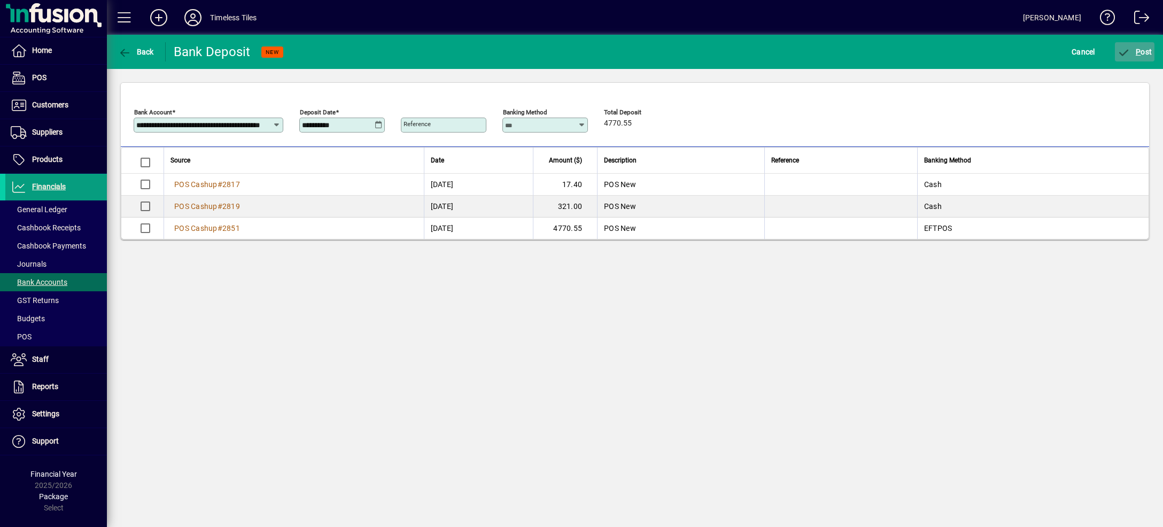
click at [1143, 52] on span "P ost" at bounding box center [1135, 52] width 35 height 9
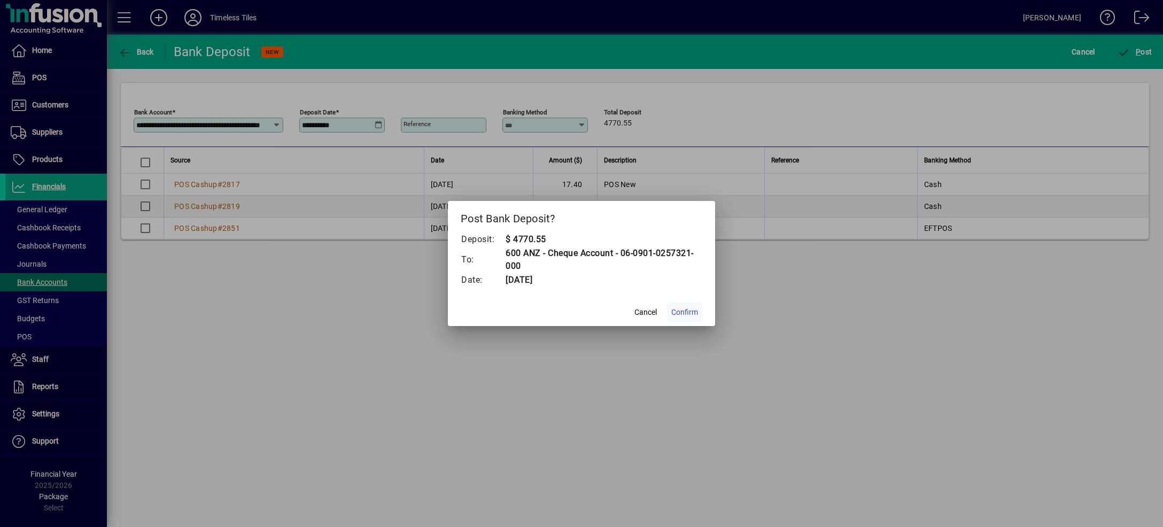
click at [683, 314] on span "Confirm" at bounding box center [684, 312] width 27 height 11
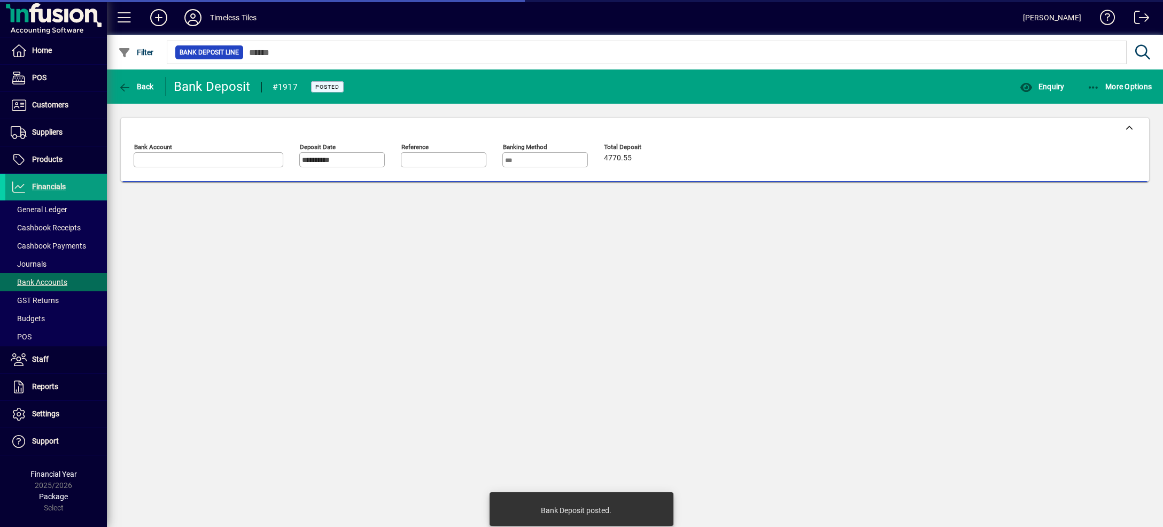
type input "**********"
